Goal: Information Seeking & Learning: Learn about a topic

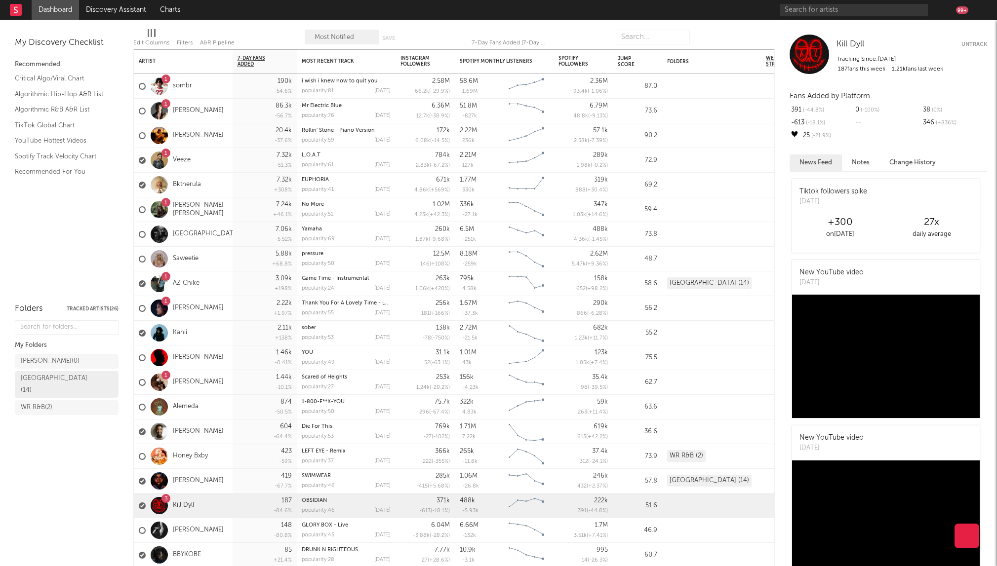
click at [67, 379] on div "[GEOGRAPHIC_DATA] ( 14 )" at bounding box center [56, 385] width 70 height 24
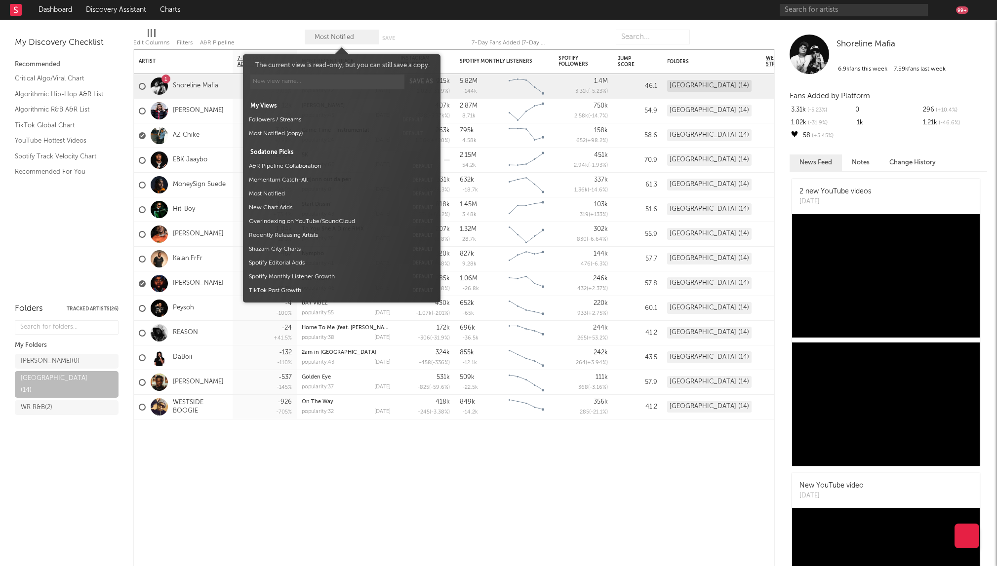
click at [353, 42] on span "Most Notified" at bounding box center [342, 37] width 74 height 15
click at [296, 120] on button "Followers / Streams" at bounding box center [321, 120] width 152 height 14
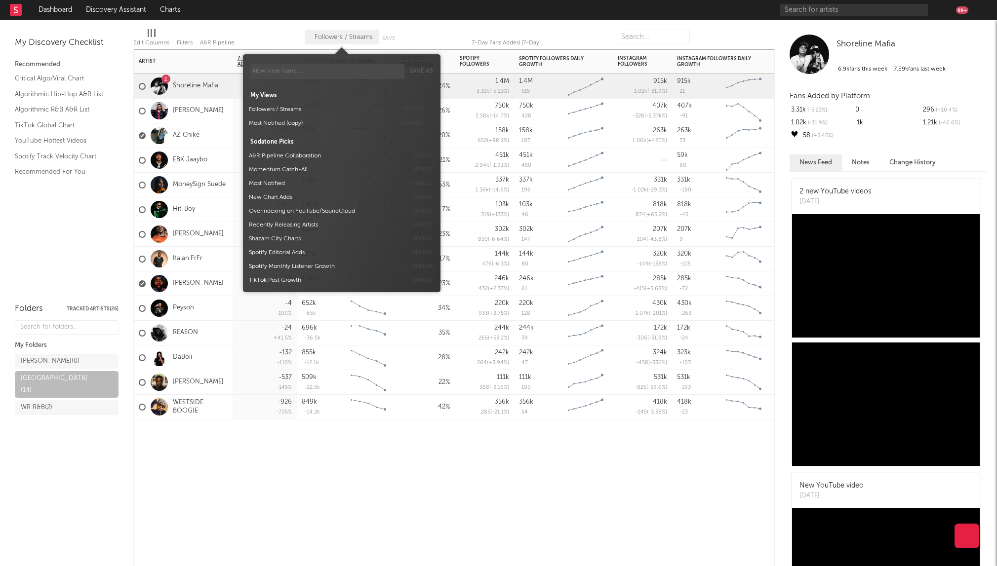
click at [292, 381] on div "Artist Notifications 7-Day Fans Added WoW % Change Spotify Monthly Listeners 7d…" at bounding box center [453, 307] width 641 height 517
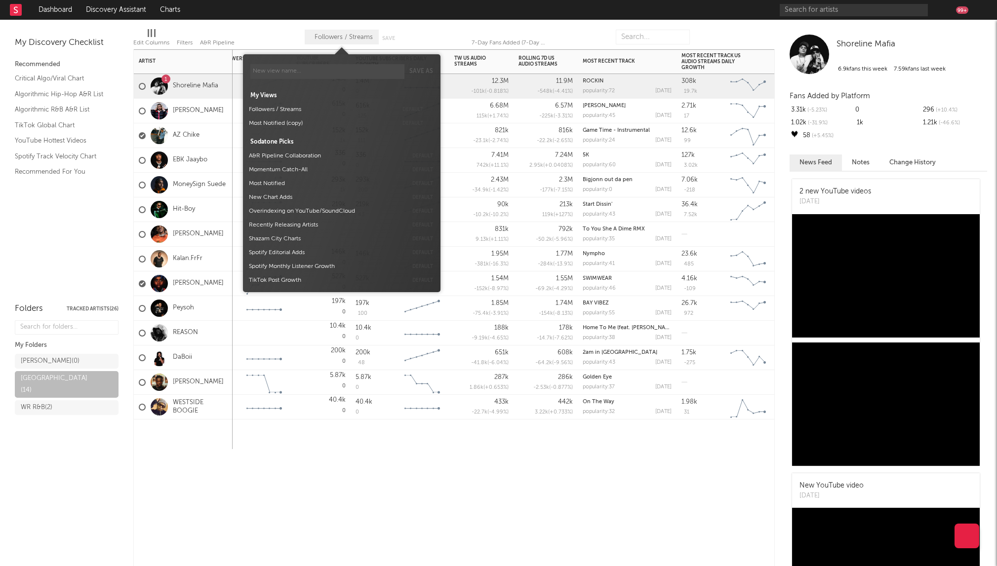
click at [331, 30] on span "Followers / Streams" at bounding box center [342, 37] width 74 height 15
click at [287, 108] on button "Followers / Streams" at bounding box center [321, 110] width 152 height 14
click at [380, 32] on div "Save Save as" at bounding box center [392, 45] width 33 height 30
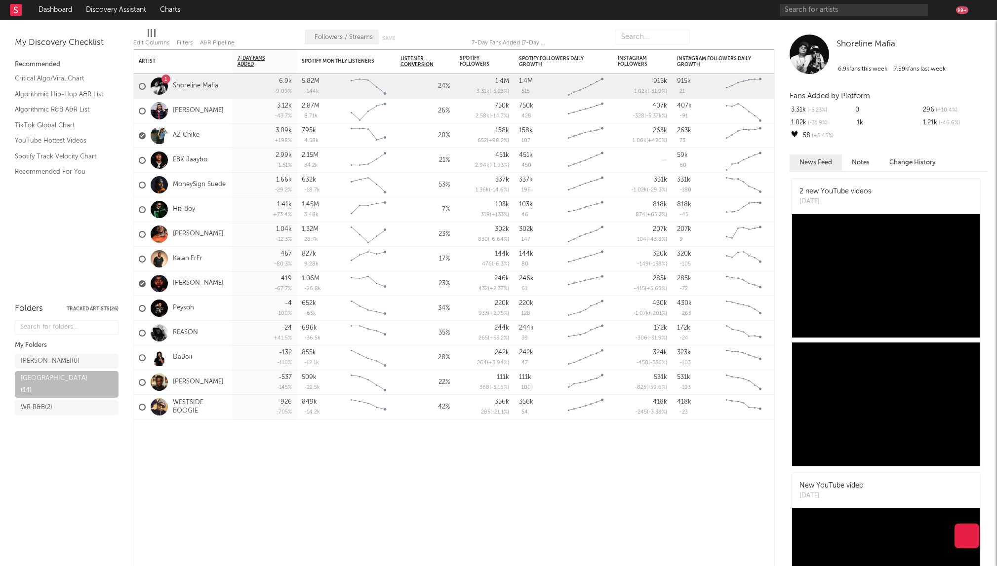
click at [153, 32] on div at bounding box center [152, 33] width 8 height 8
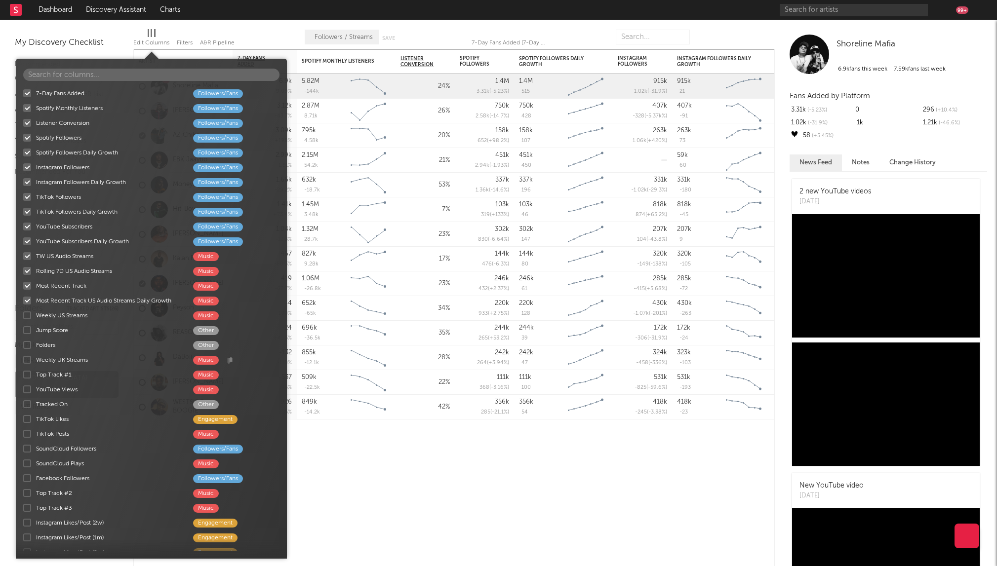
click at [325, 32] on span "Followers / Streams" at bounding box center [342, 37] width 74 height 15
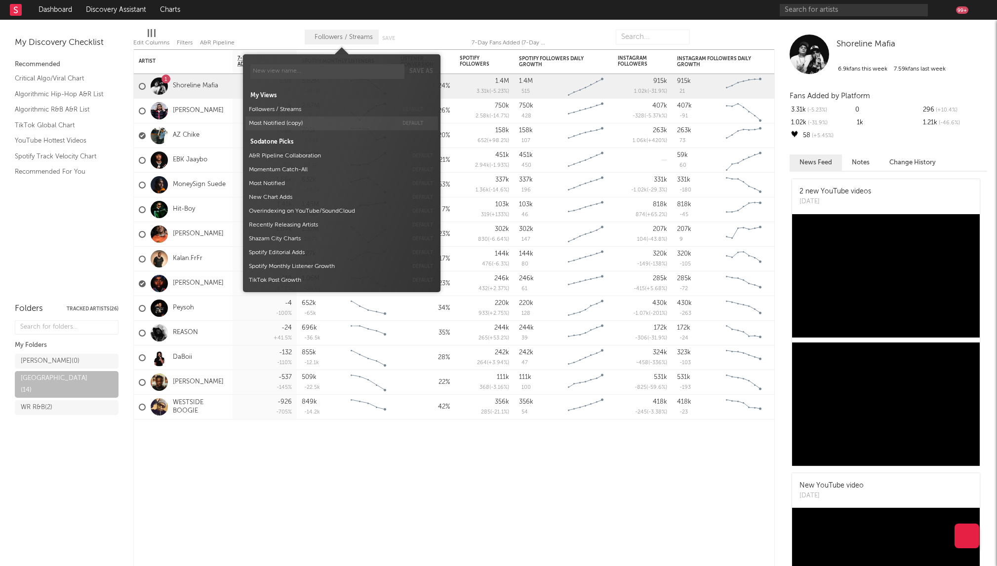
click at [297, 123] on button "Most Notified (copy)" at bounding box center [321, 124] width 152 height 14
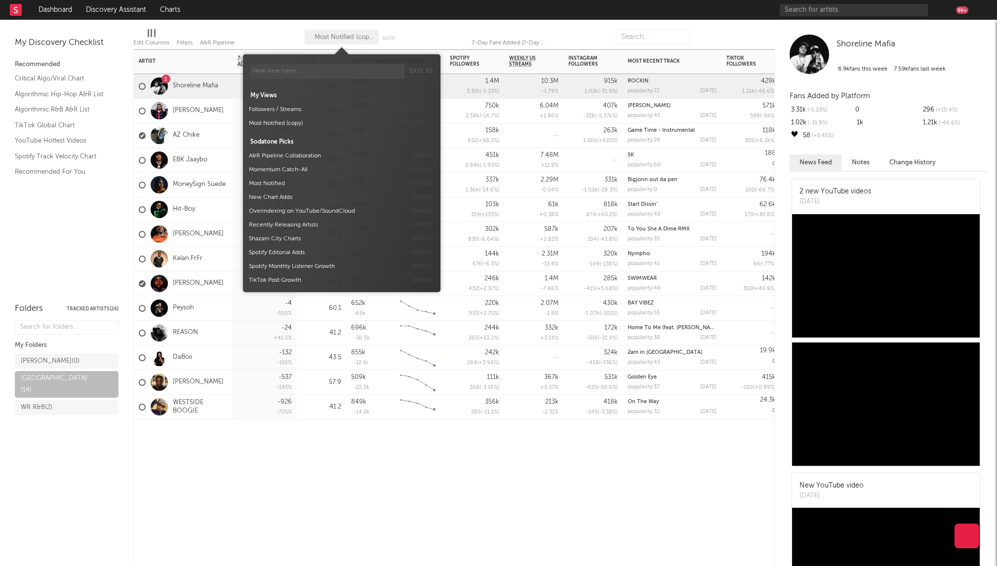
click at [336, 381] on div at bounding box center [321, 435] width 49 height 30
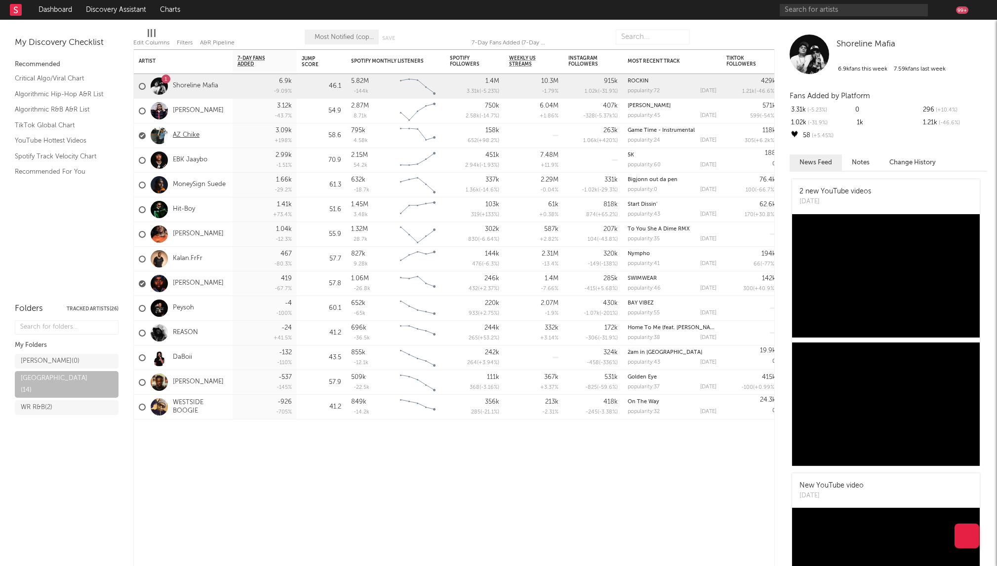
click at [184, 137] on link "AZ Chike" at bounding box center [186, 135] width 27 height 8
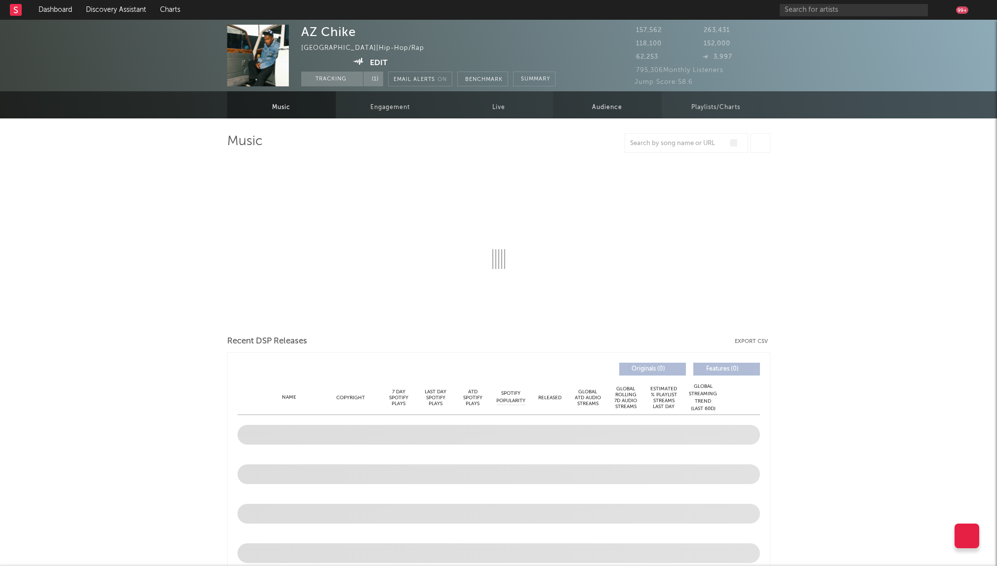
click at [606, 108] on span "Audience" at bounding box center [607, 108] width 30 height 12
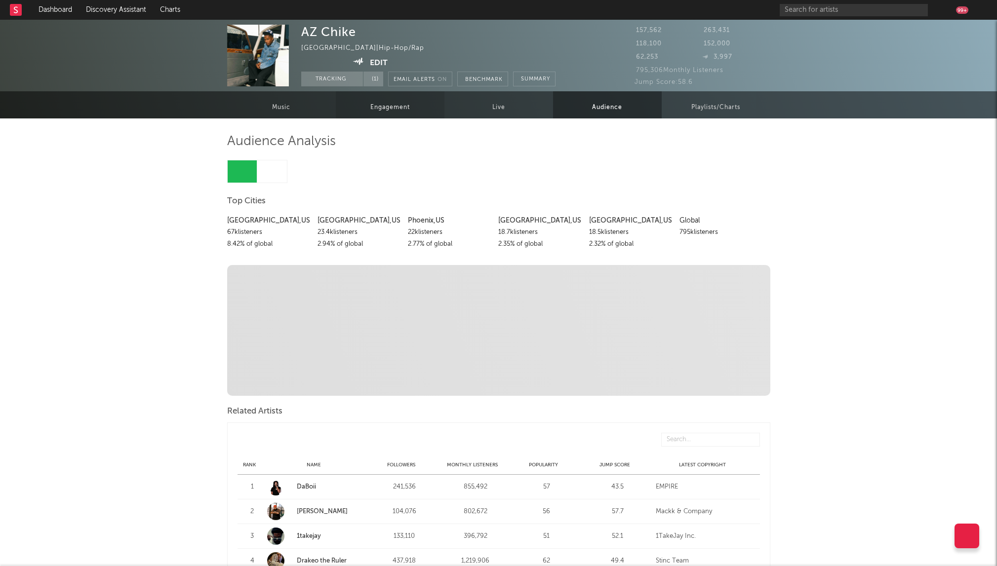
click at [365, 107] on link "Engagement" at bounding box center [390, 104] width 109 height 27
select select "1w"
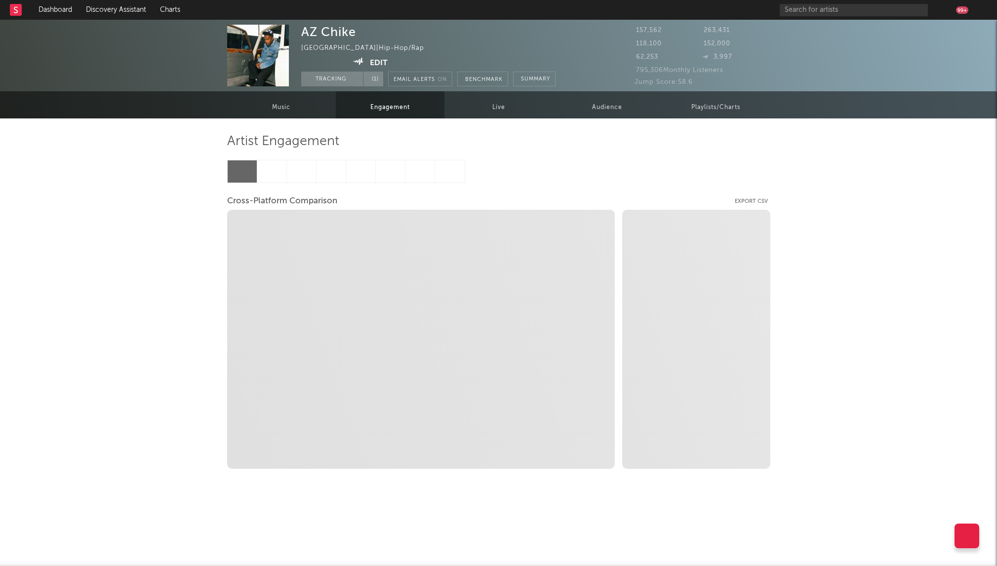
select select "1m"
